Goal: Task Accomplishment & Management: Use online tool/utility

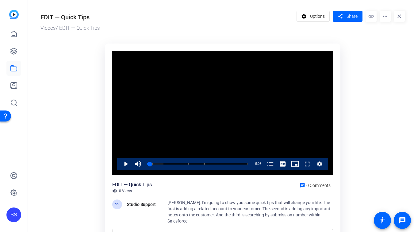
click at [10, 217] on div "SS" at bounding box center [13, 215] width 15 height 15
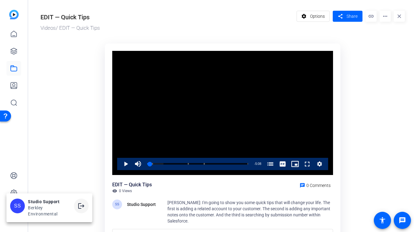
click at [79, 207] on mat-icon "logout" at bounding box center [81, 205] width 7 height 7
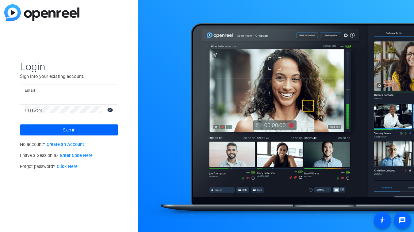
click at [95, 96] on mat-form-field "Email" at bounding box center [69, 95] width 98 height 20
click at [50, 88] on input "Email" at bounding box center [69, 89] width 88 height 7
click at [113, 90] on div at bounding box center [109, 89] width 7 height 7
click at [110, 90] on div at bounding box center [109, 89] width 7 height 7
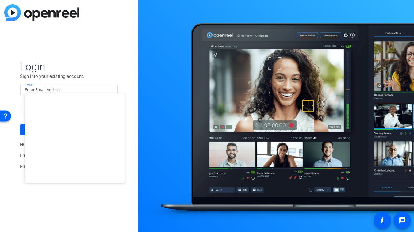
type input "studiosupport+2@openreel.com"
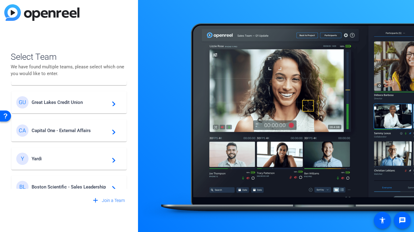
scroll to position [59, 0]
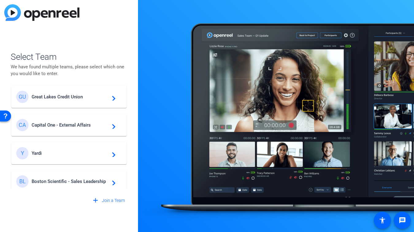
click at [89, 98] on span "Great Lakes Credit Union" at bounding box center [70, 97] width 77 height 6
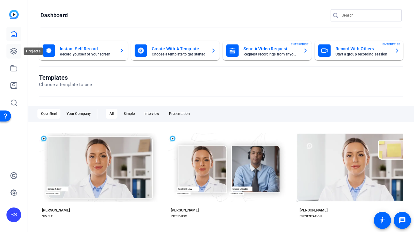
click at [13, 51] on icon at bounding box center [13, 51] width 7 height 7
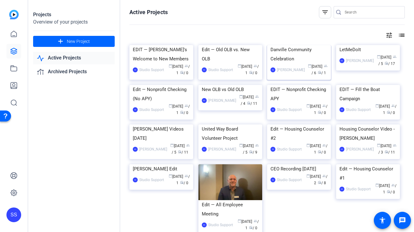
click at [296, 63] on div "Danville Community Celebration" at bounding box center [299, 54] width 57 height 18
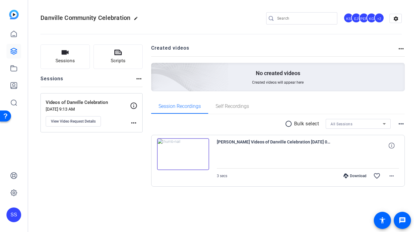
click at [181, 151] on img at bounding box center [183, 154] width 52 height 32
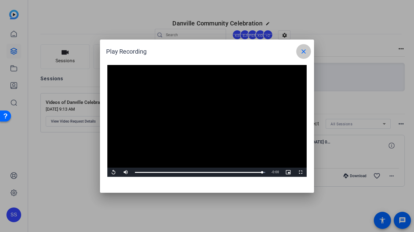
click at [305, 52] on mat-icon "close" at bounding box center [303, 51] width 7 height 7
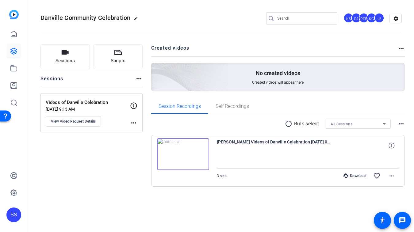
click at [13, 217] on div "SS" at bounding box center [13, 215] width 15 height 15
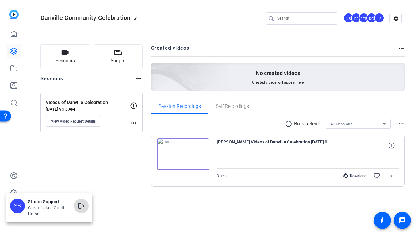
click at [86, 209] on span at bounding box center [81, 206] width 15 height 15
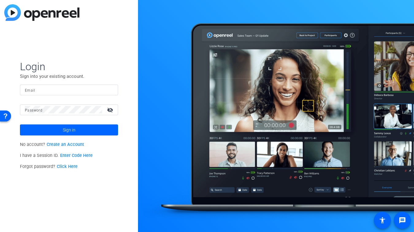
click at [64, 85] on div at bounding box center [69, 90] width 88 height 11
click at [96, 91] on input "Email" at bounding box center [69, 89] width 88 height 7
click at [85, 92] on input "Email" at bounding box center [69, 89] width 88 height 7
click at [106, 88] on img at bounding box center [108, 89] width 4 height 7
type input "studiosupport+3@openreel.com"
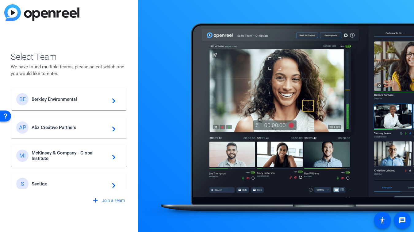
click at [78, 98] on span "Berkley Environmental" at bounding box center [70, 100] width 77 height 6
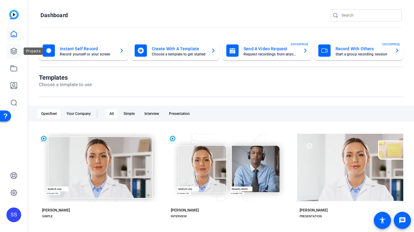
click at [18, 53] on link at bounding box center [13, 51] width 15 height 15
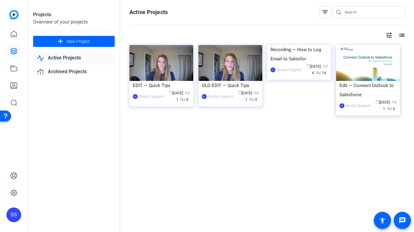
click at [22, 70] on div "SS" at bounding box center [14, 116] width 28 height 232
click at [18, 70] on link at bounding box center [13, 68] width 15 height 15
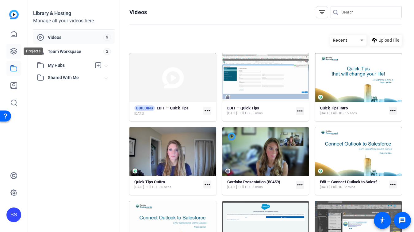
click at [16, 53] on icon at bounding box center [14, 51] width 6 height 6
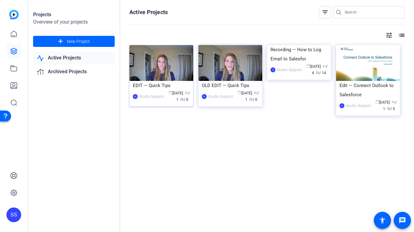
click at [177, 82] on div "EDIT — Quick Tips" at bounding box center [161, 85] width 57 height 9
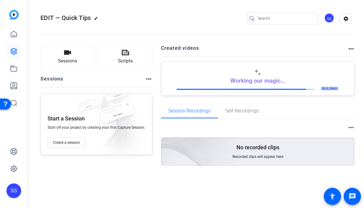
click at [100, 5] on div "EDIT — Quick Tips edit SS settings" at bounding box center [195, 18] width 311 height 46
click at [14, 191] on div "SS" at bounding box center [13, 190] width 15 height 15
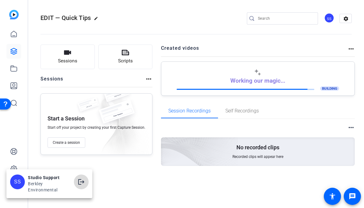
click at [81, 184] on mat-icon "logout" at bounding box center [81, 181] width 7 height 7
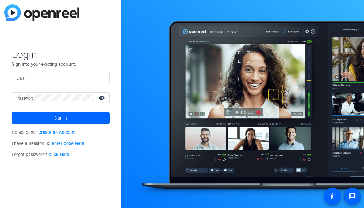
click at [67, 78] on input "Email" at bounding box center [61, 77] width 88 height 7
click at [100, 78] on img at bounding box center [100, 77] width 4 height 7
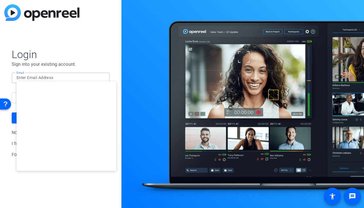
type input "[EMAIL_ADDRESS][DOMAIN_NAME]"
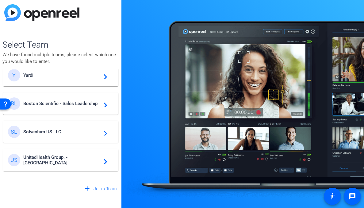
scroll to position [133, 0]
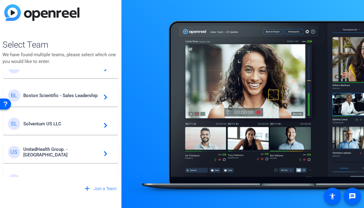
click at [74, 119] on div "SL Solventum US LLC navigate_next" at bounding box center [61, 123] width 106 height 12
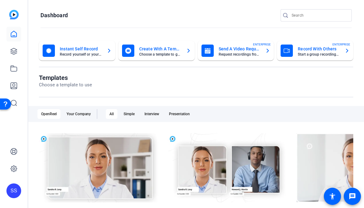
click at [164, 13] on openreel-page-title "Dashboard" at bounding box center [195, 15] width 311 height 12
click at [16, 50] on icon at bounding box center [13, 51] width 7 height 7
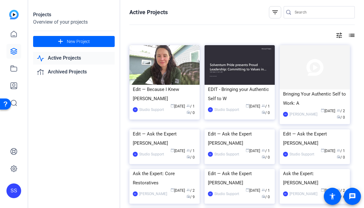
click at [18, 189] on div "SS" at bounding box center [13, 190] width 15 height 15
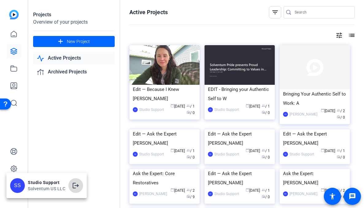
click at [78, 185] on mat-icon "logout" at bounding box center [75, 185] width 7 height 7
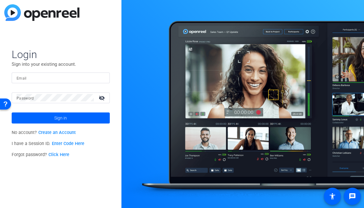
click at [84, 81] on div at bounding box center [61, 77] width 88 height 11
click at [101, 76] on img at bounding box center [100, 77] width 4 height 7
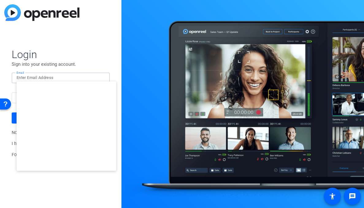
type input "[EMAIL_ADDRESS][DOMAIN_NAME]"
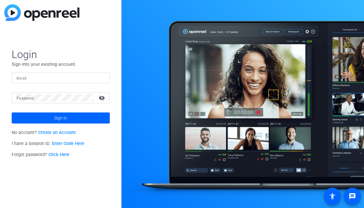
click at [101, 80] on div at bounding box center [61, 77] width 88 height 11
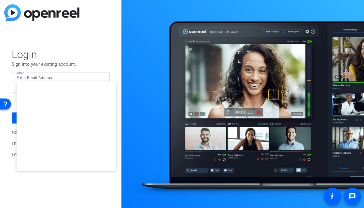
type input "[EMAIL_ADDRESS][DOMAIN_NAME]"
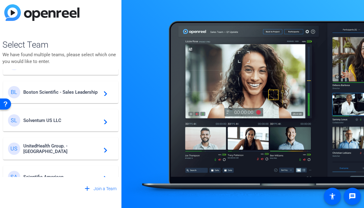
scroll to position [136, 0]
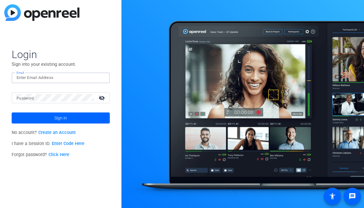
click at [85, 81] on input "Email" at bounding box center [61, 77] width 88 height 7
click at [99, 75] on img at bounding box center [100, 77] width 4 height 7
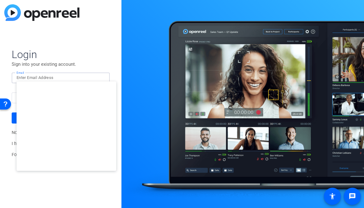
type input "[EMAIL_ADDRESS][DOMAIN_NAME]"
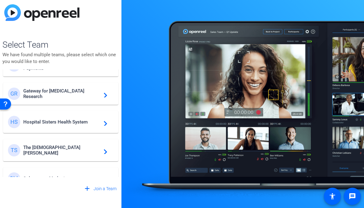
scroll to position [148, 0]
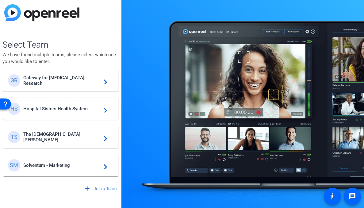
click at [64, 163] on span "Solventum - Marketing" at bounding box center [61, 165] width 77 height 6
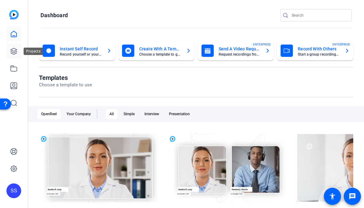
click at [16, 52] on icon at bounding box center [13, 51] width 7 height 7
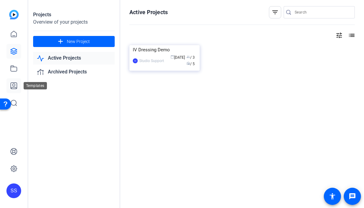
click at [14, 86] on icon at bounding box center [13, 85] width 7 height 7
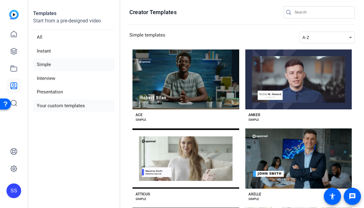
click at [44, 102] on li "Your custom templates" at bounding box center [74, 105] width 82 height 13
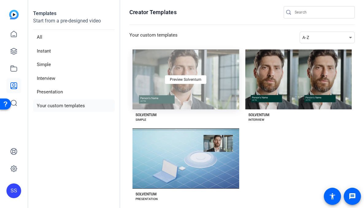
click at [171, 106] on div "Preview Solventum" at bounding box center [186, 79] width 107 height 60
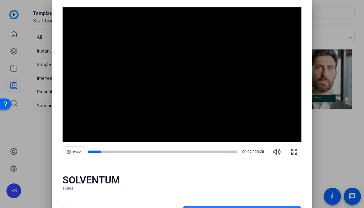
click at [190, 205] on span at bounding box center [241, 211] width 119 height 15
